Goal: Task Accomplishment & Management: Use online tool/utility

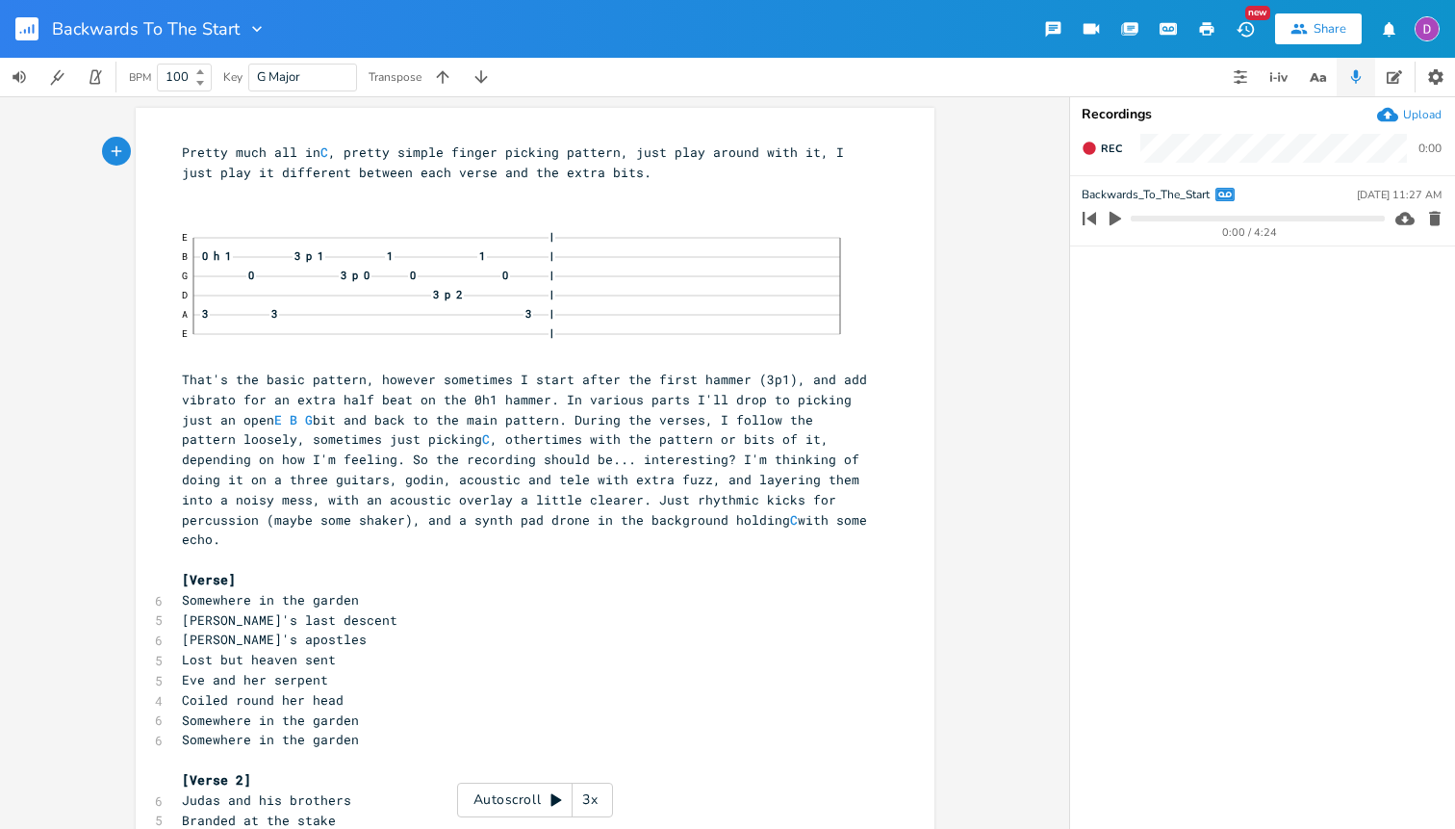
click at [1108, 218] on icon "button" at bounding box center [1115, 218] width 17 height 17
click at [1095, 216] on icon "button" at bounding box center [1089, 218] width 13 height 13
click at [19, 31] on rect "button" at bounding box center [26, 28] width 23 height 23
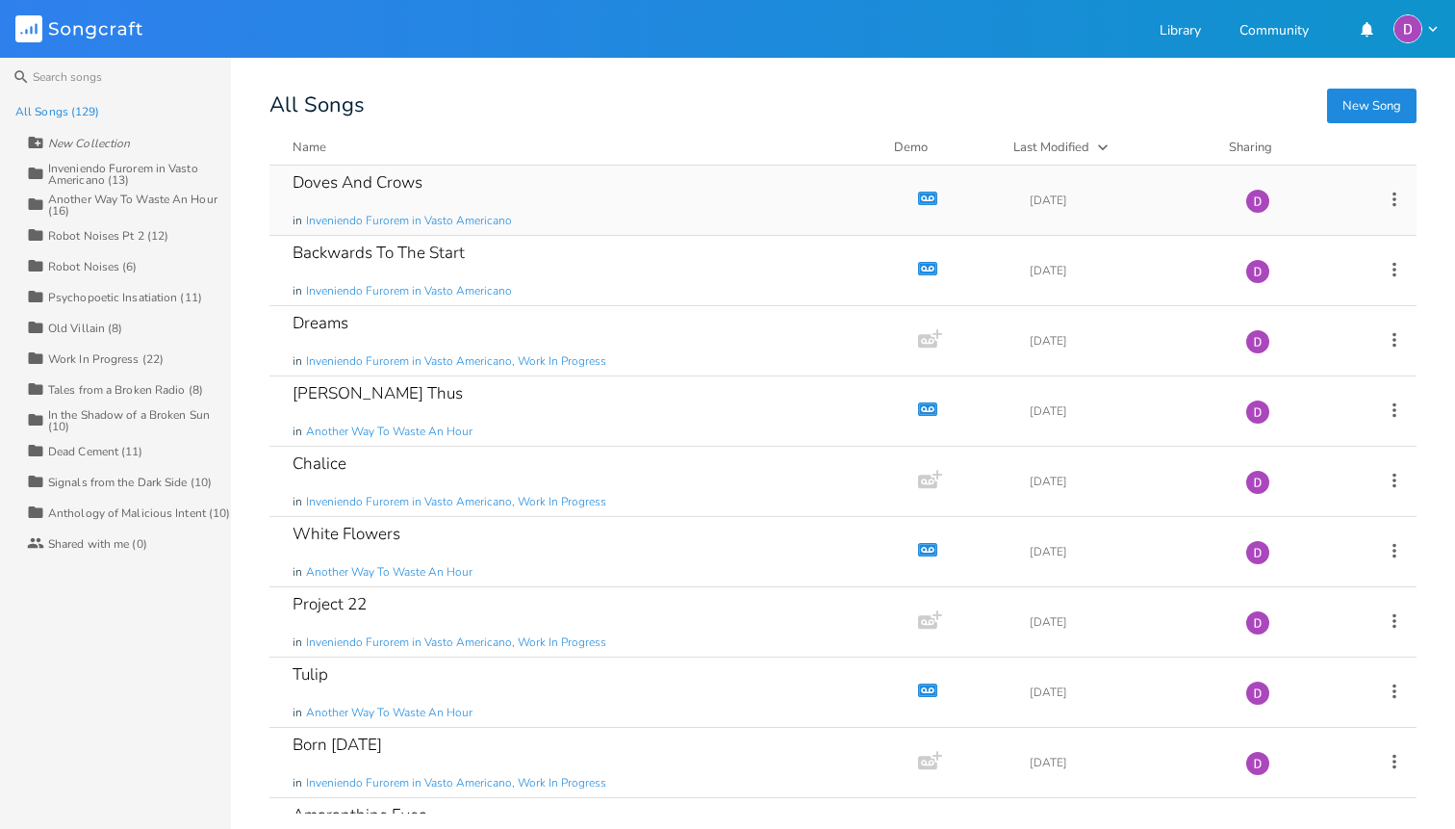
click at [532, 197] on div "Doves And Crows in Inveniendo Furorem in Vasto Americano" at bounding box center [590, 200] width 595 height 69
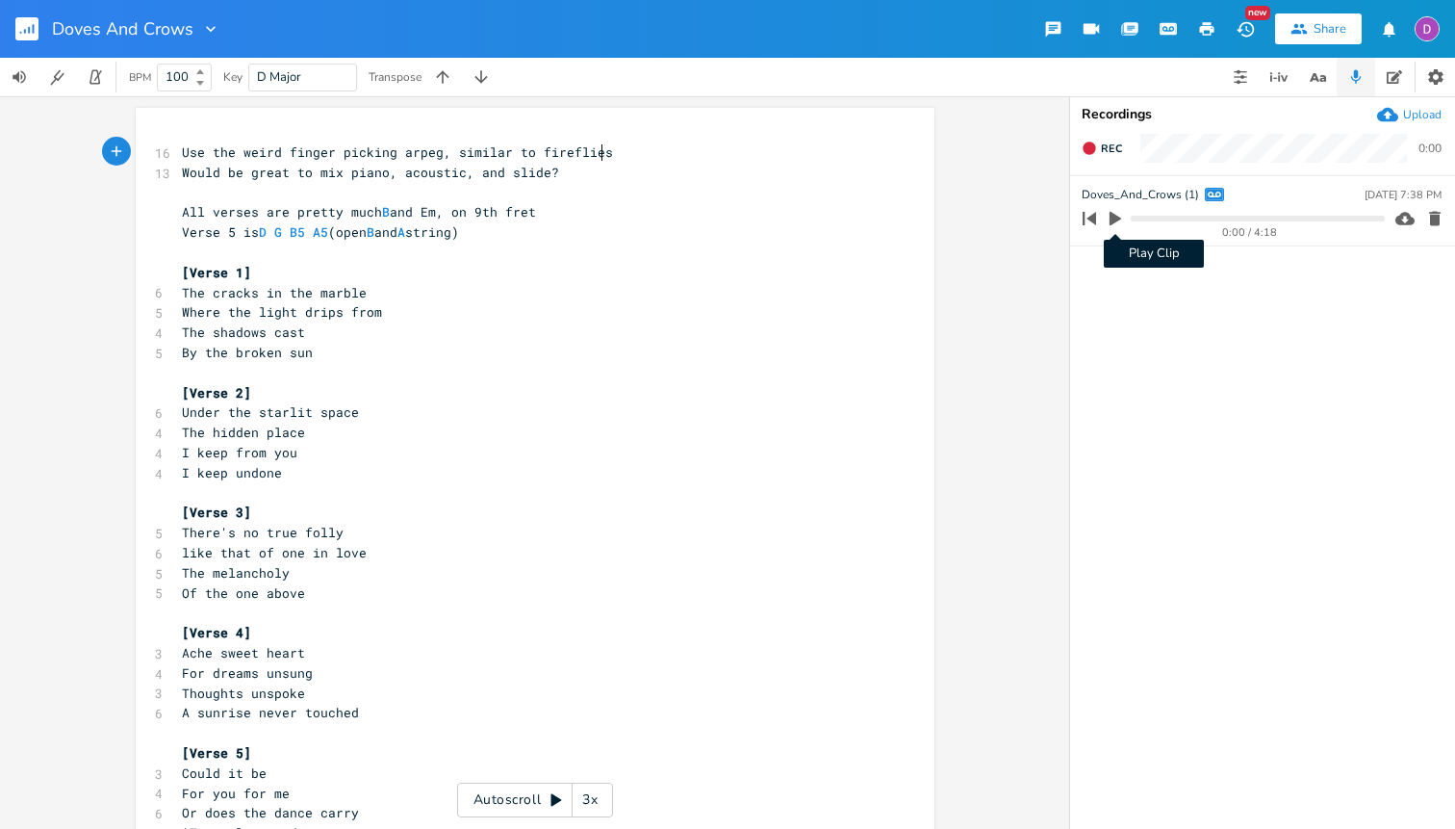
click at [1118, 216] on icon "button" at bounding box center [1115, 218] width 17 height 17
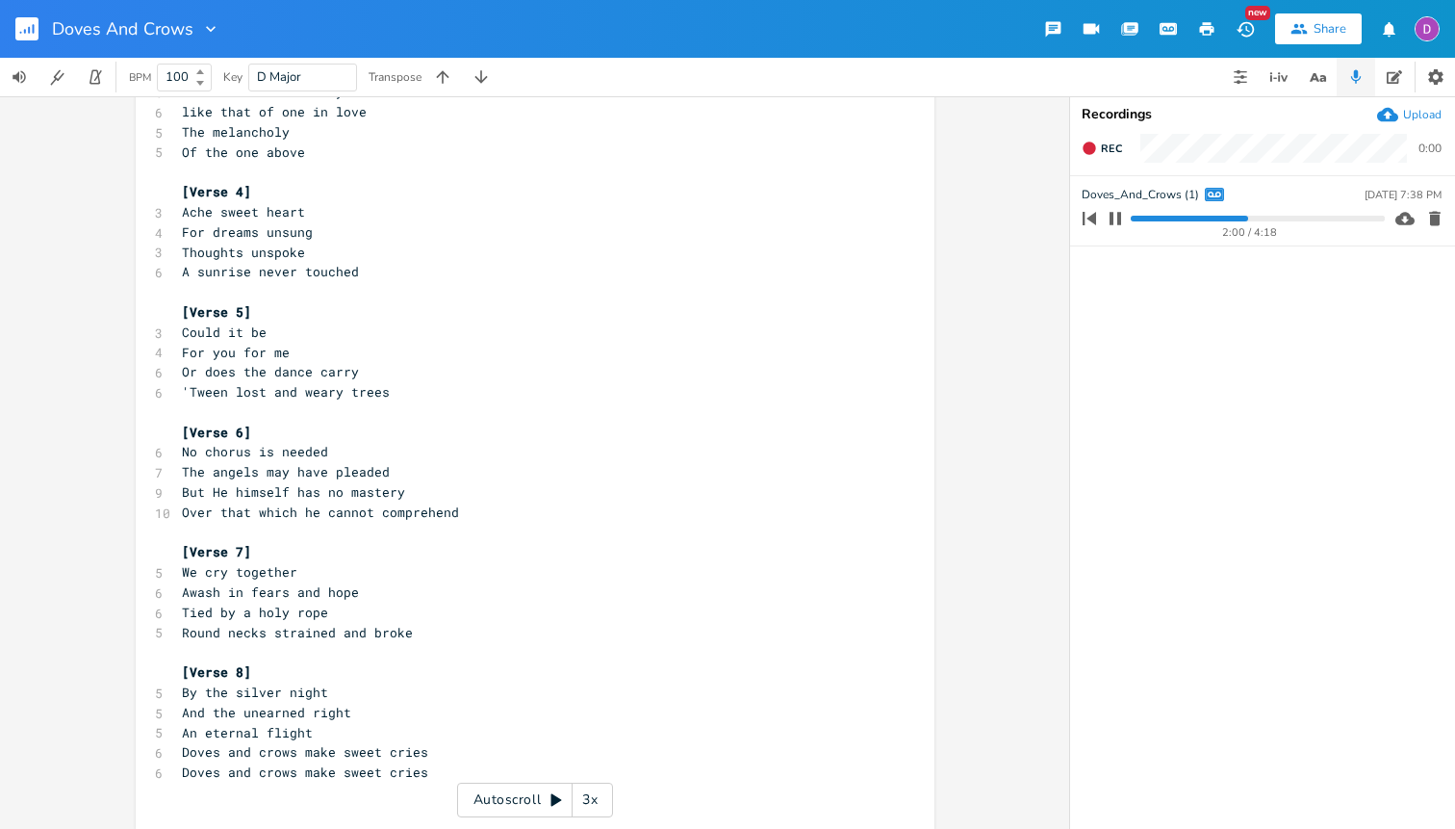
scroll to position [453, 0]
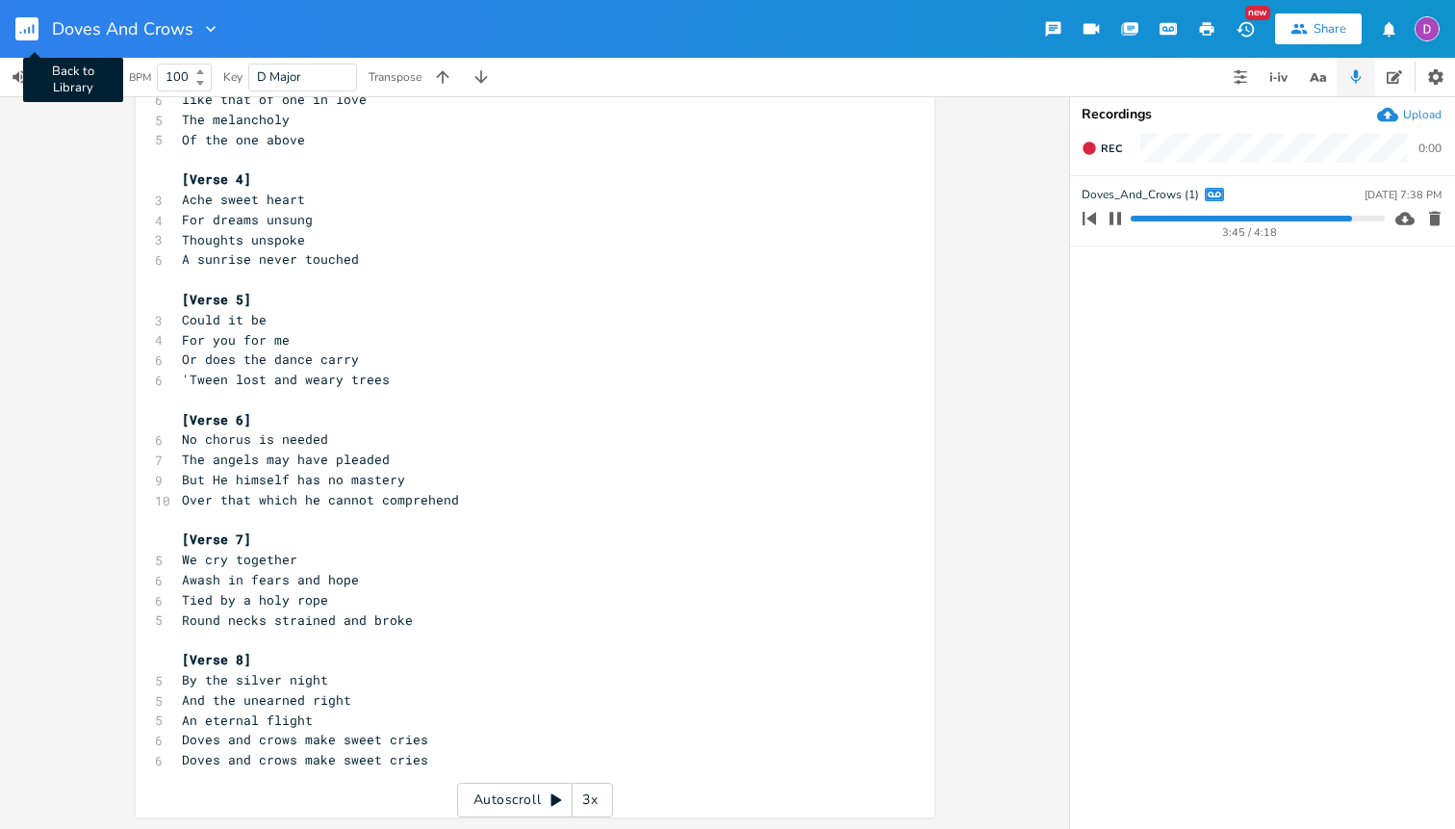
click at [30, 36] on rect "button" at bounding box center [26, 28] width 23 height 23
